Goal: Find specific page/section: Find specific page/section

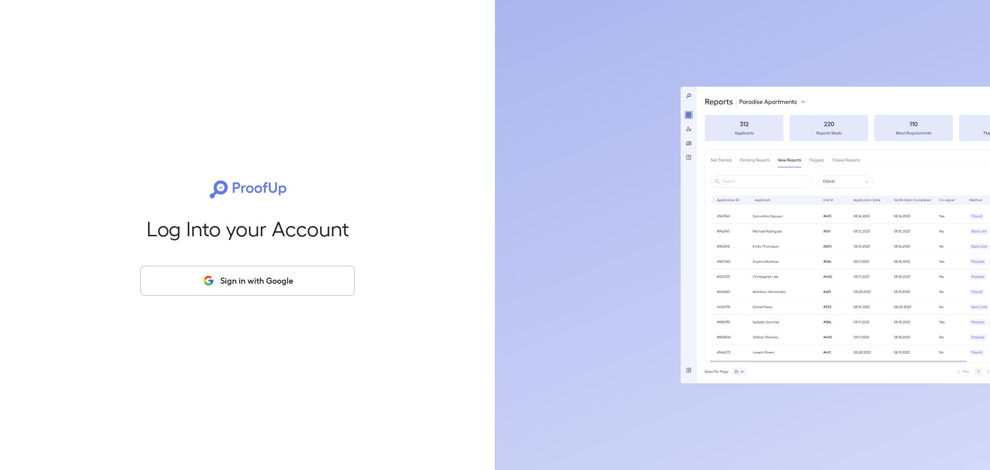
click at [202, 287] on button "Sign in with Google" at bounding box center [247, 281] width 215 height 30
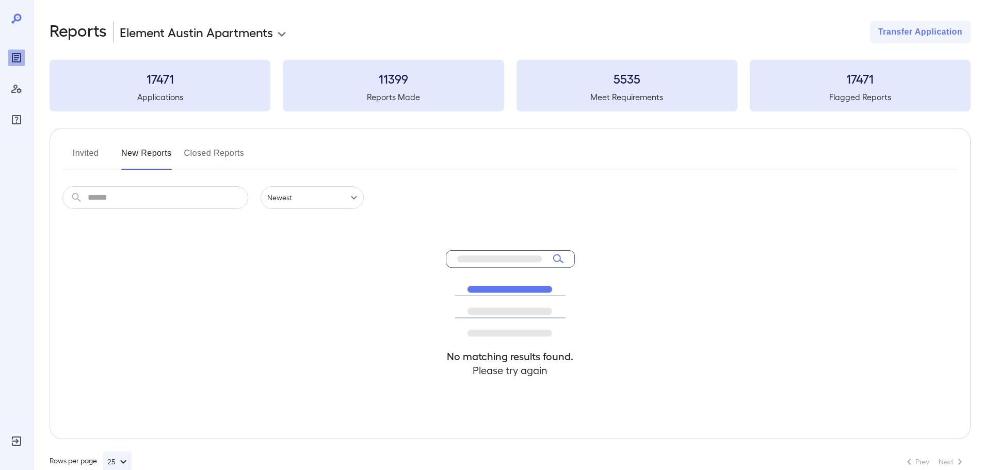
click at [84, 156] on button "Invited" at bounding box center [85, 157] width 46 height 25
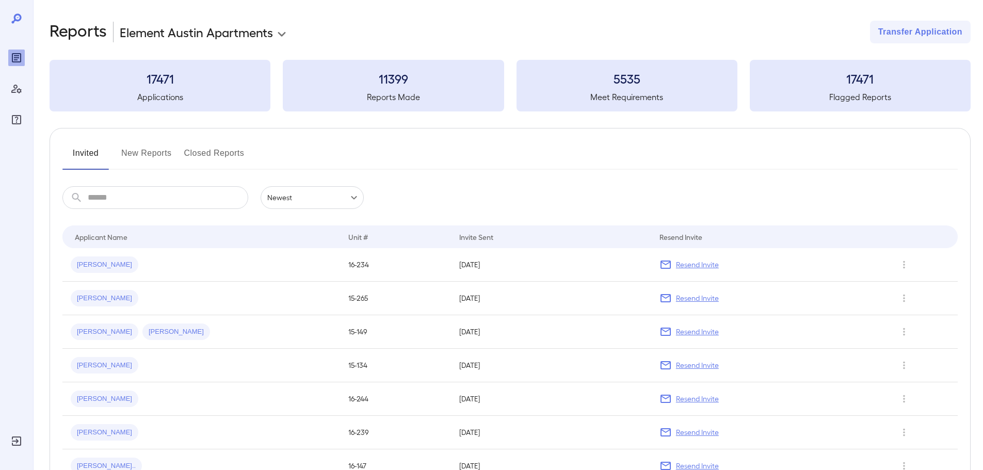
click at [127, 159] on button "New Reports" at bounding box center [146, 157] width 51 height 25
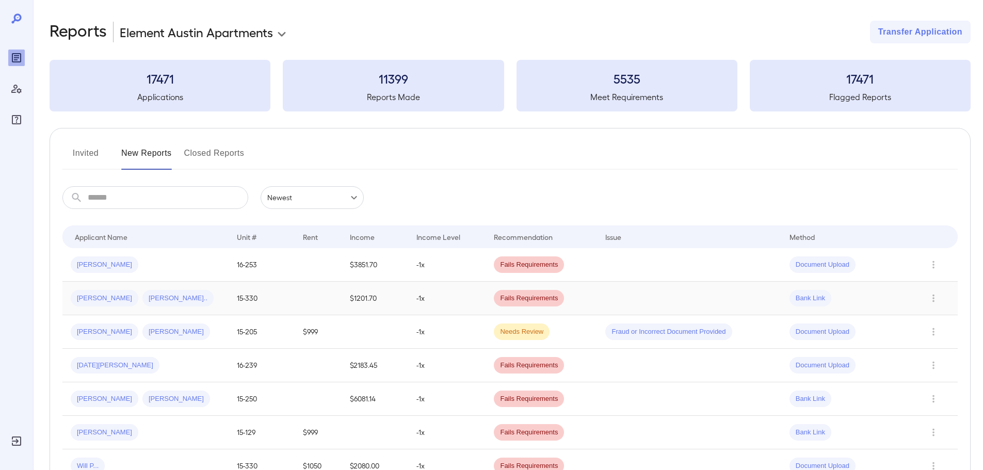
click at [569, 295] on td "Fails Requirements" at bounding box center [540, 299] width 111 height 34
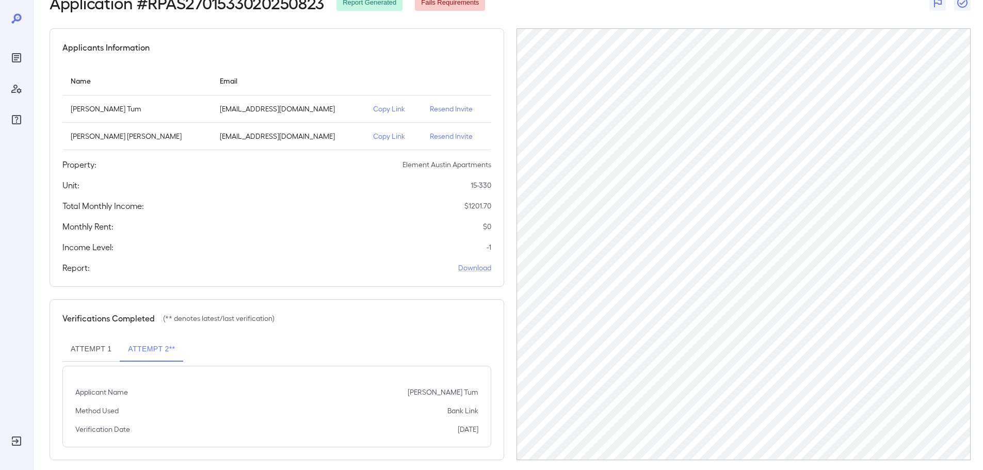
scroll to position [75, 0]
